Goal: Task Accomplishment & Management: Complete application form

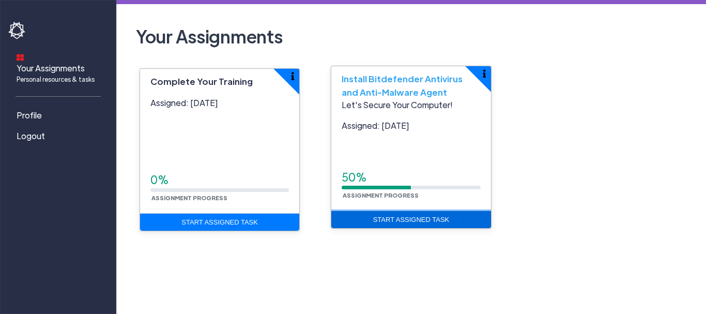
click at [414, 222] on link "Start Assigned Task" at bounding box center [410, 220] width 159 height 18
click at [418, 220] on link "Start Assigned Task" at bounding box center [410, 220] width 159 height 18
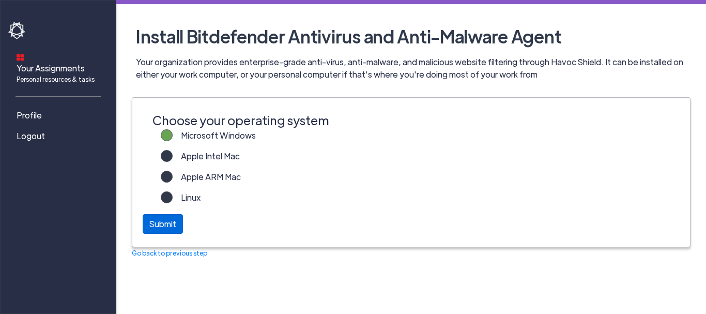
click at [167, 227] on div "Submit" at bounding box center [163, 224] width 40 height 20
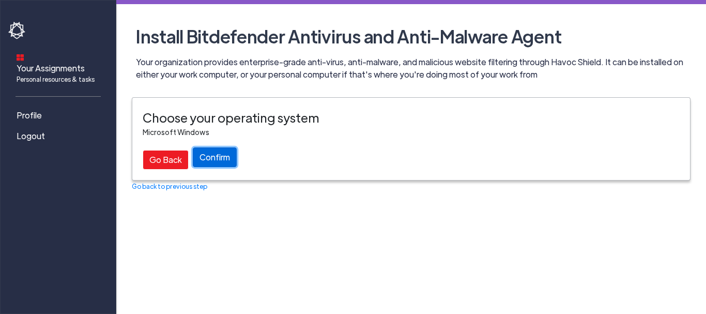
click at [221, 158] on button "Confirm" at bounding box center [215, 157] width 44 height 20
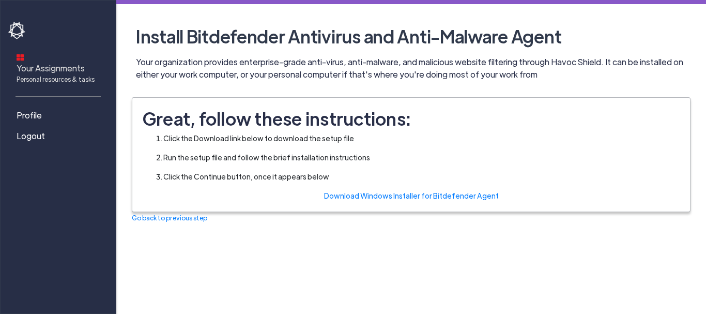
click at [67, 63] on span "Your Assignments Personal resources & tasks" at bounding box center [56, 73] width 78 height 22
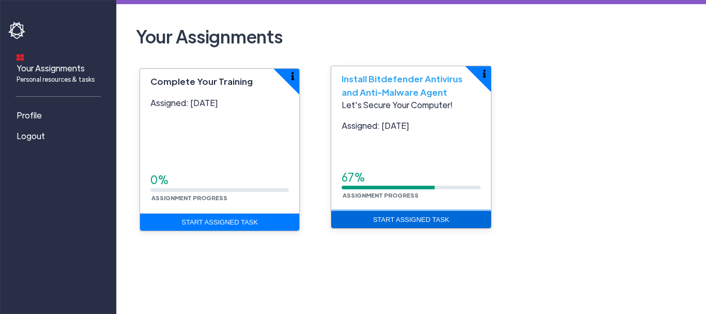
click at [411, 221] on link "Start Assigned Task" at bounding box center [410, 220] width 159 height 18
